Goal: Task Accomplishment & Management: Use online tool/utility

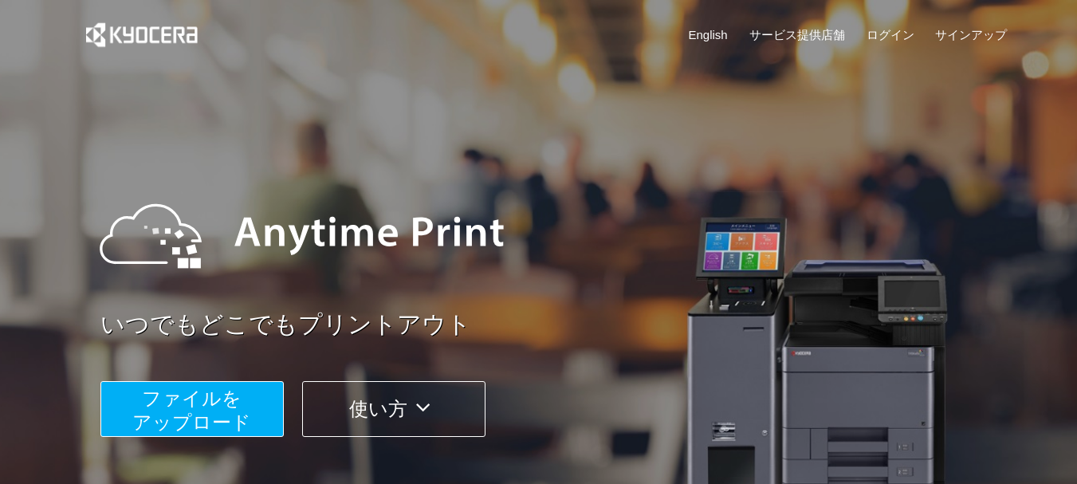
click at [158, 401] on span "ファイルを ​​アップロード" at bounding box center [191, 409] width 119 height 45
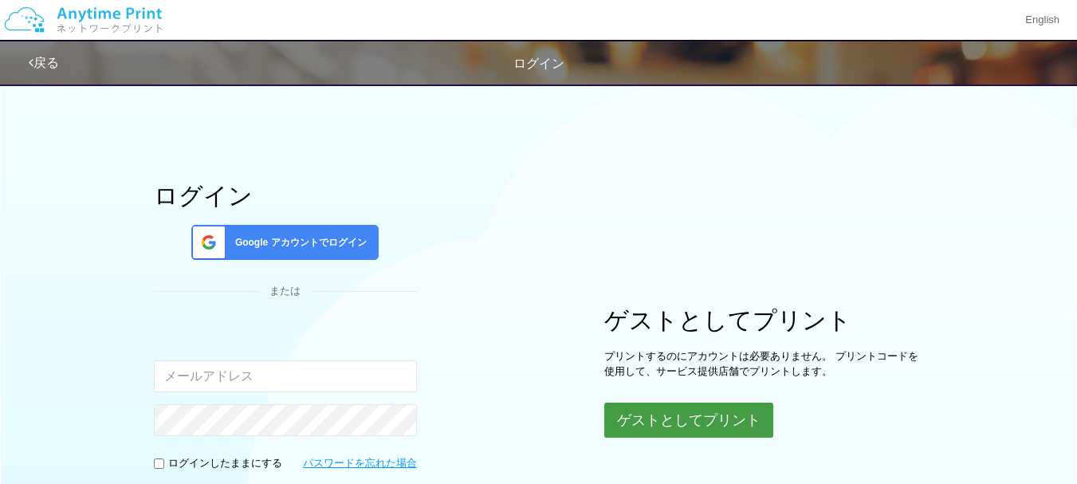
click at [666, 412] on button "ゲストとしてプリント" at bounding box center [688, 420] width 169 height 35
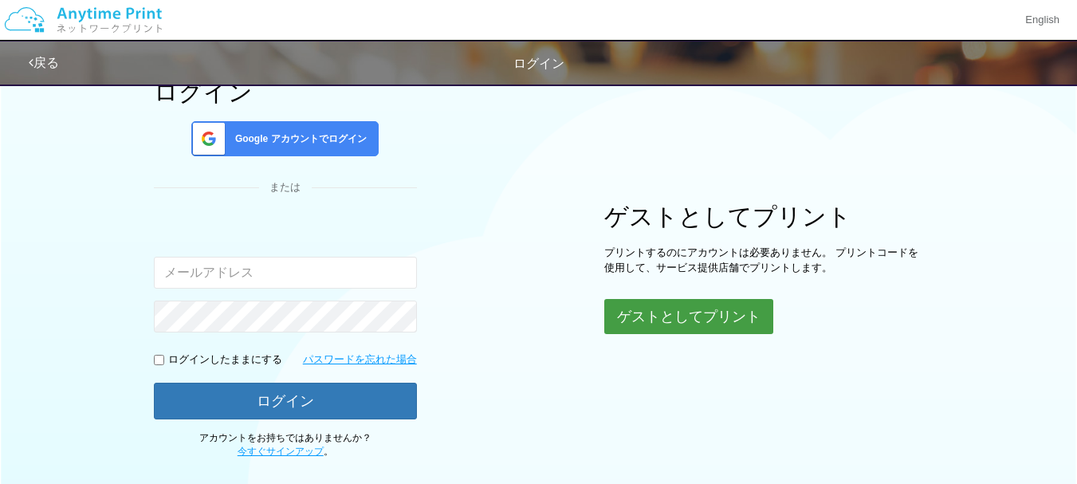
scroll to position [100, 0]
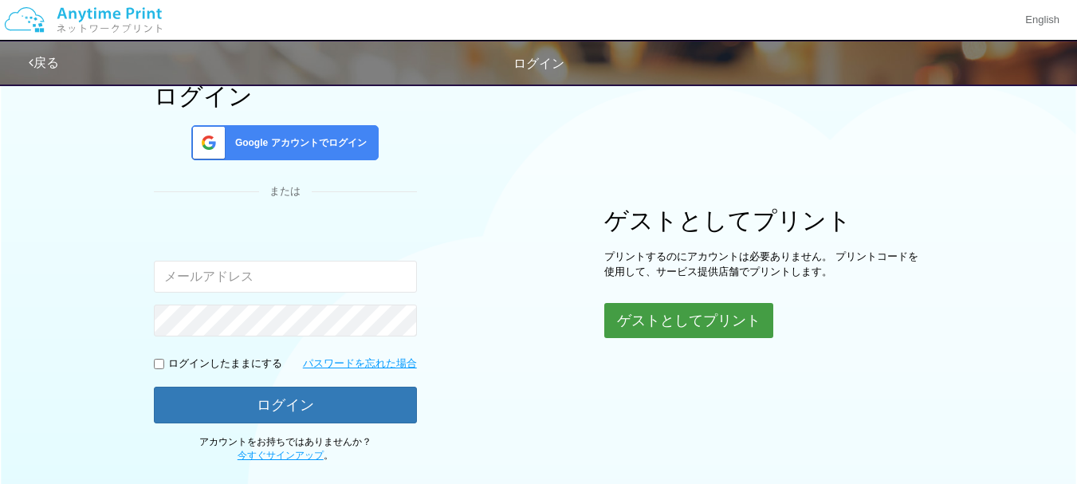
click at [682, 308] on button "ゲストとしてプリント" at bounding box center [688, 320] width 169 height 35
click at [727, 313] on button "ゲストとしてプリント" at bounding box center [688, 320] width 169 height 35
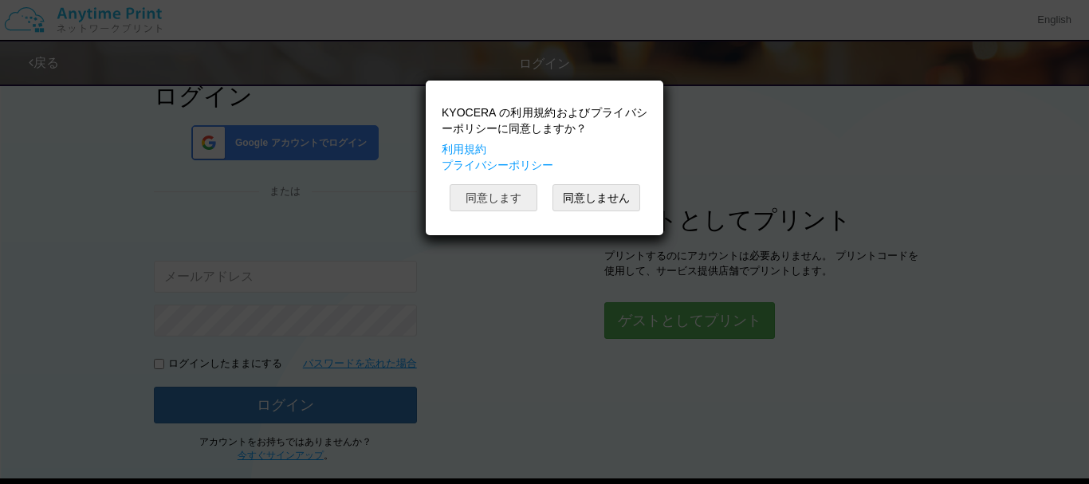
click at [502, 201] on button "同意します" at bounding box center [494, 197] width 88 height 27
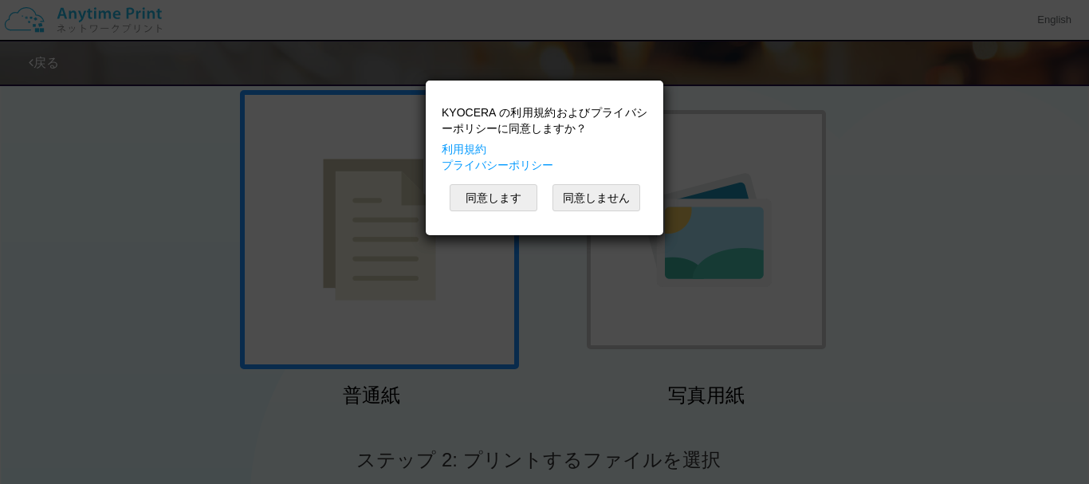
click at [539, 307] on div "KYOCERA の利用規約およびプライバシーポリシーに同意しますか？ 利用規約 プライバシーポリシー 同意します 同意しません" at bounding box center [544, 242] width 1089 height 484
click at [491, 185] on button "同意します" at bounding box center [494, 197] width 88 height 27
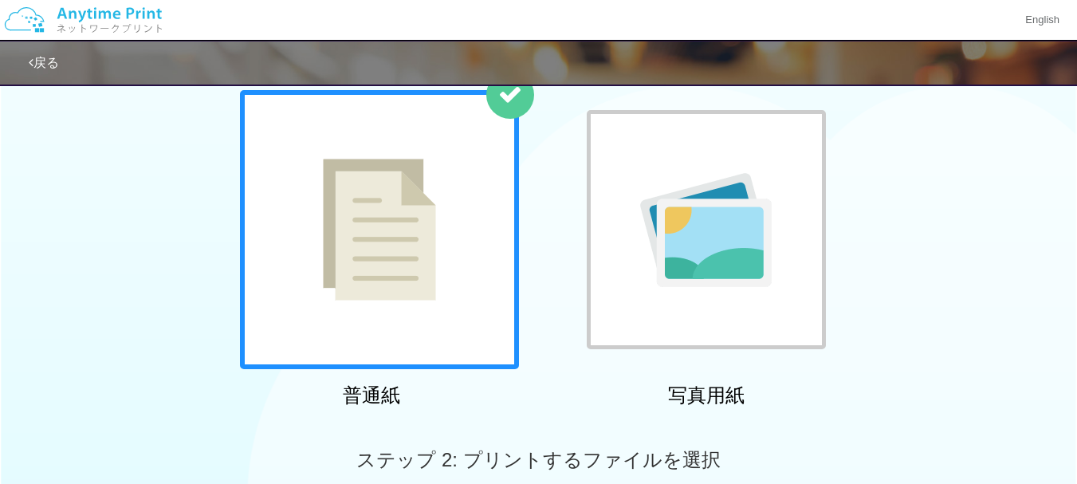
click at [366, 240] on img at bounding box center [379, 230] width 113 height 142
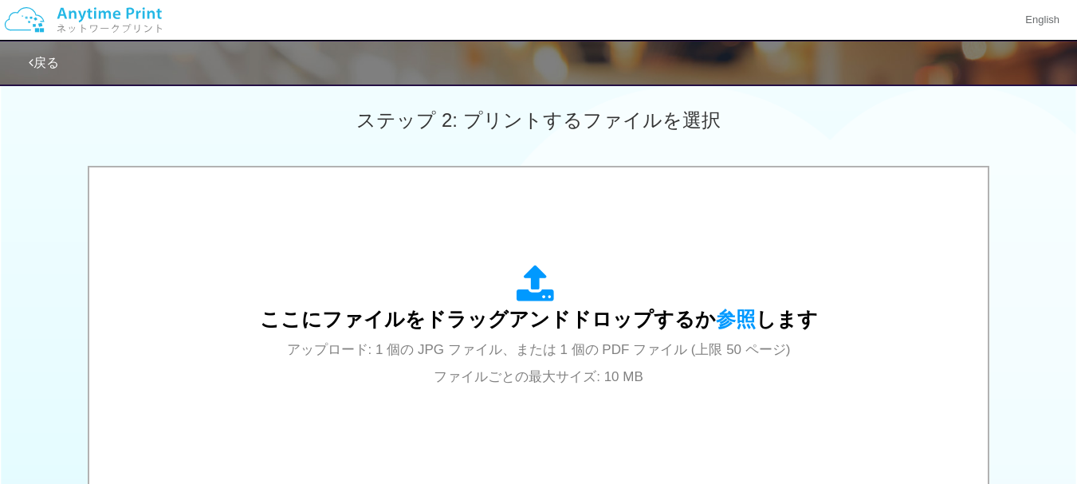
scroll to position [450, 0]
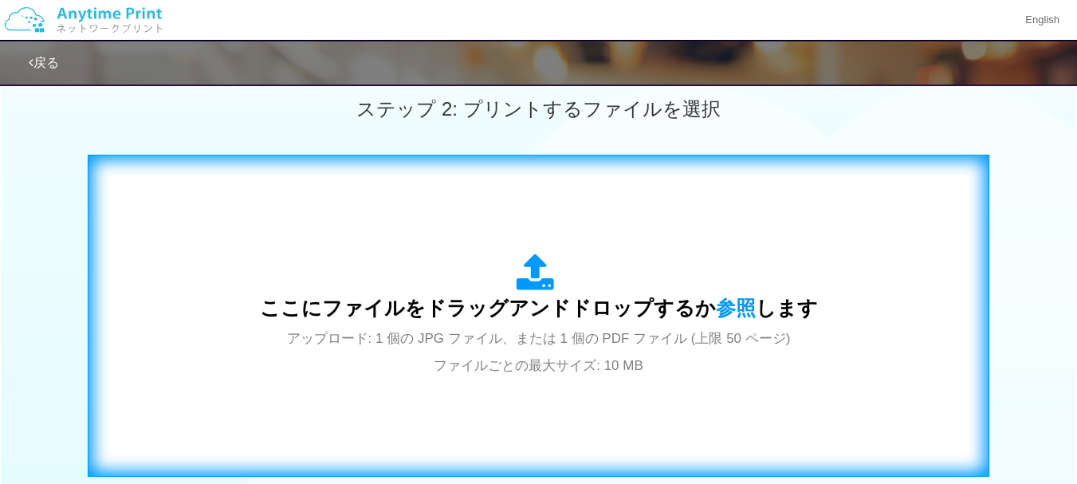
click at [491, 324] on div "ここにファイルをドラッグアンドドロップするか 参照 します アップロード: 1 個の JPG ファイル、または 1 個の PDF ファイル (上限 50 ペー…" at bounding box center [539, 315] width 558 height 124
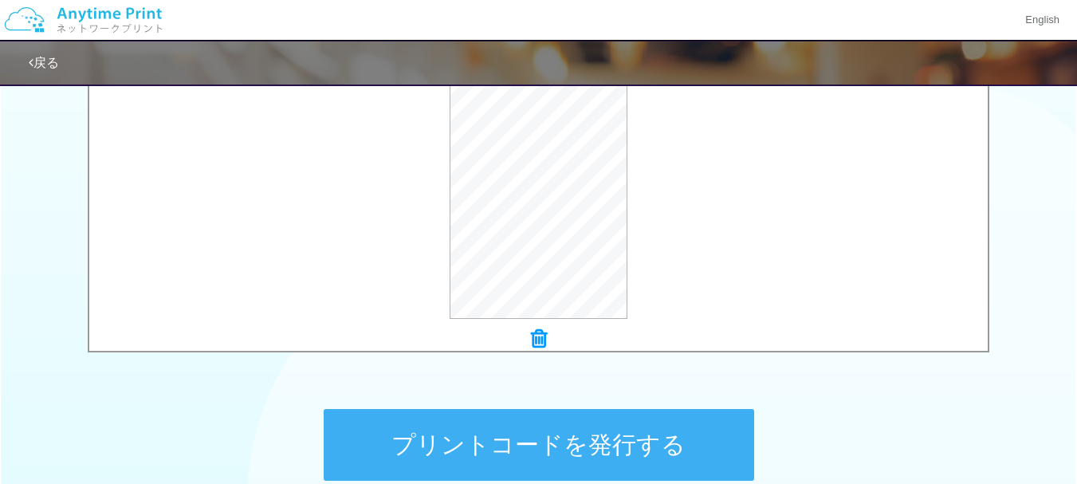
scroll to position [597, 0]
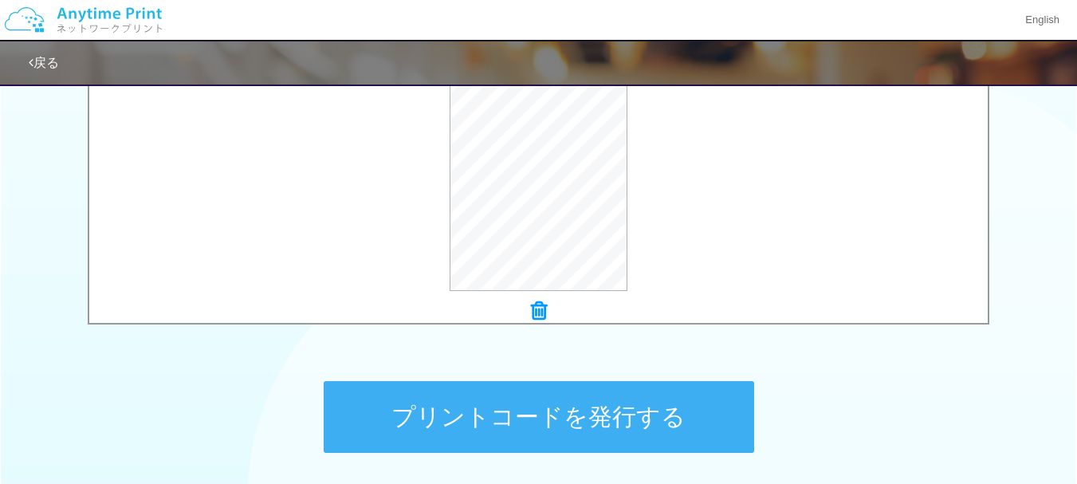
click at [493, 406] on button "プリントコードを発行する" at bounding box center [539, 417] width 430 height 72
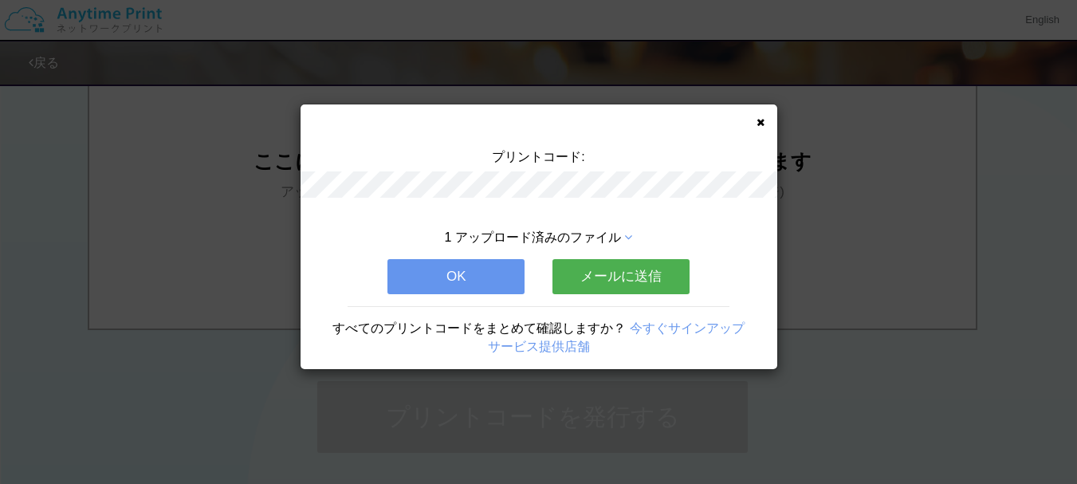
scroll to position [0, 0]
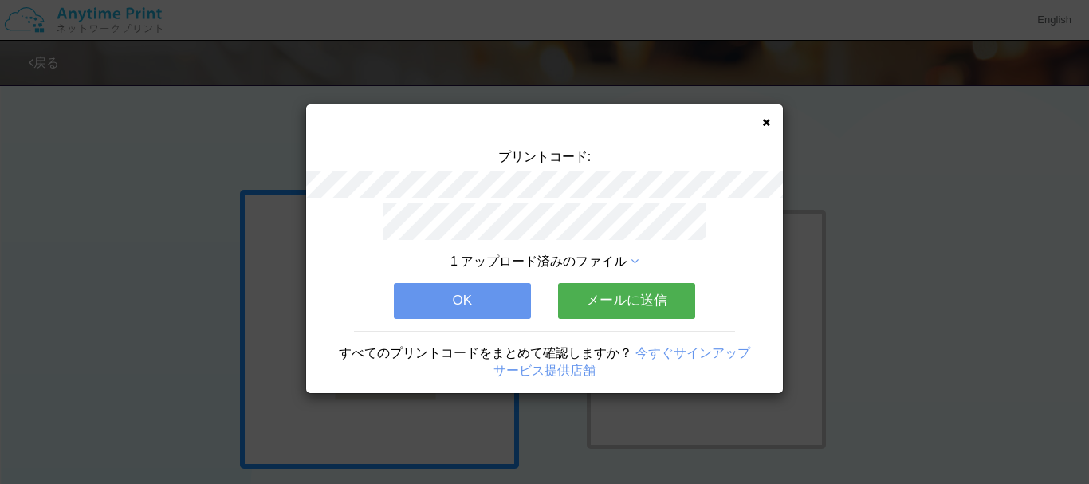
click at [768, 126] on icon at bounding box center [766, 122] width 8 height 10
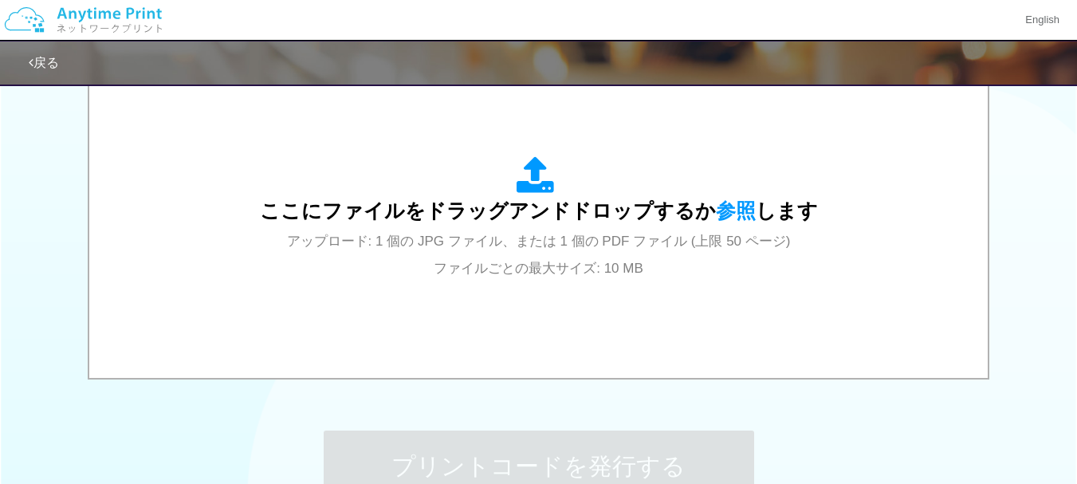
scroll to position [546, 0]
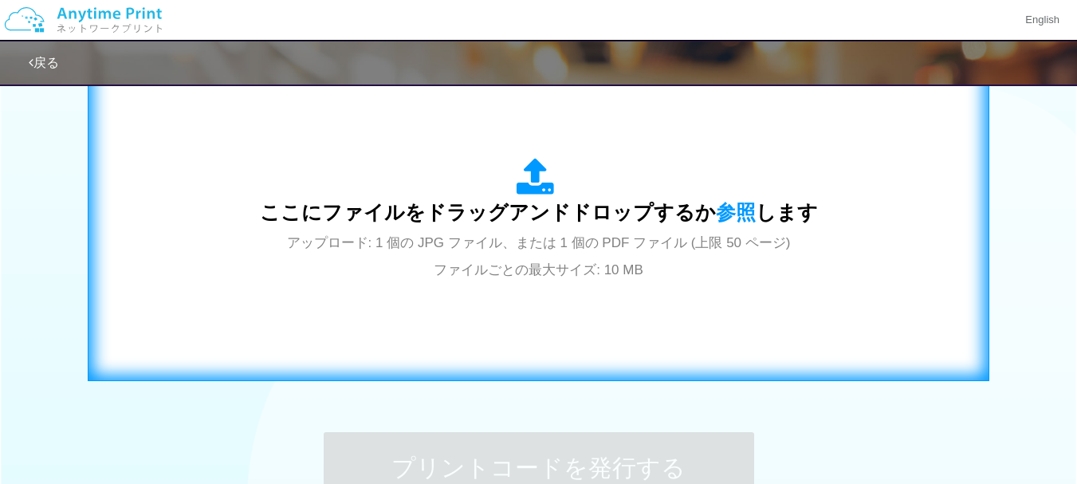
click at [498, 241] on span "アップロード: 1 個の JPG ファイル、または 1 個の PDF ファイル (上限 50 ページ) ファイルごとの最大サイズ: 10 MB" at bounding box center [539, 256] width 504 height 42
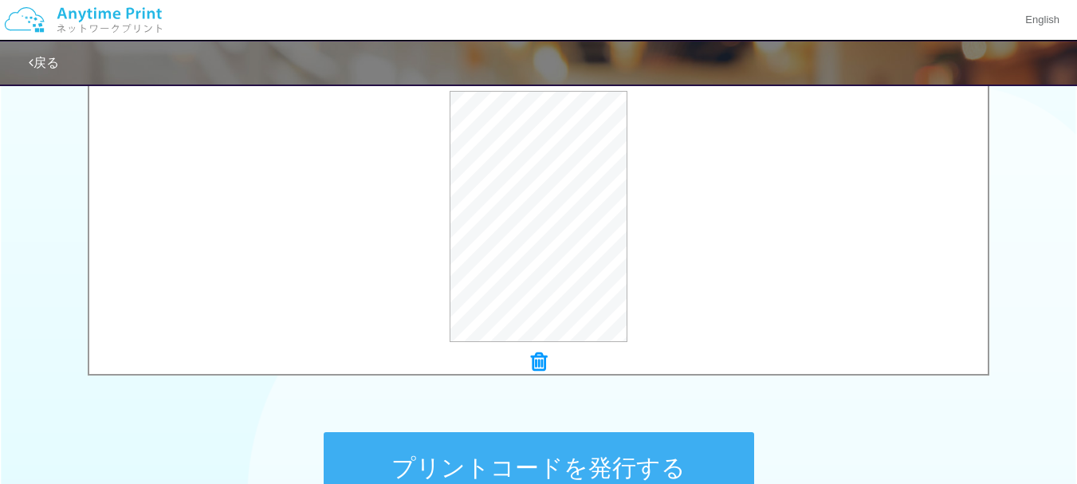
click at [552, 440] on button "プリントコードを発行する" at bounding box center [539, 468] width 430 height 72
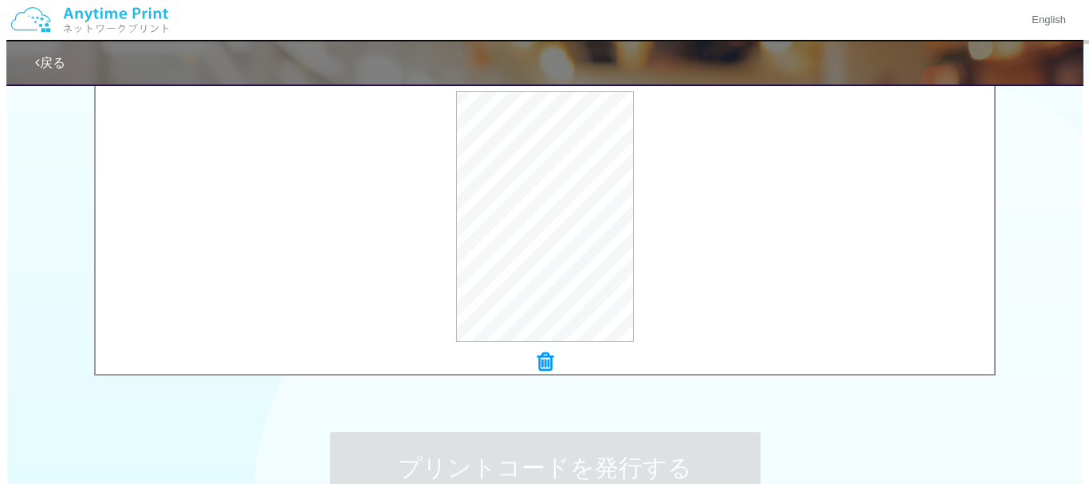
scroll to position [0, 0]
